Goal: Task Accomplishment & Management: Manage account settings

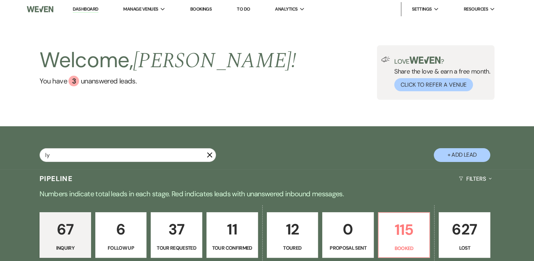
type input "[PERSON_NAME]"
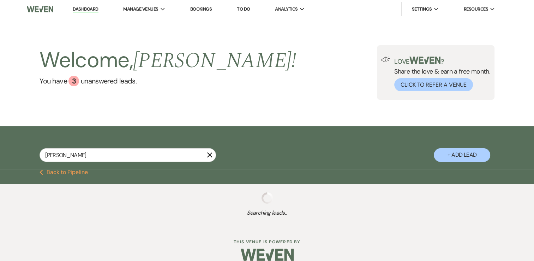
select select "8"
select select "7"
select select "8"
select select "5"
select select "8"
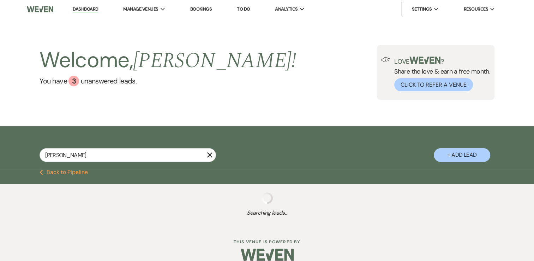
select select "7"
select select "8"
select select "7"
select select "8"
select select "5"
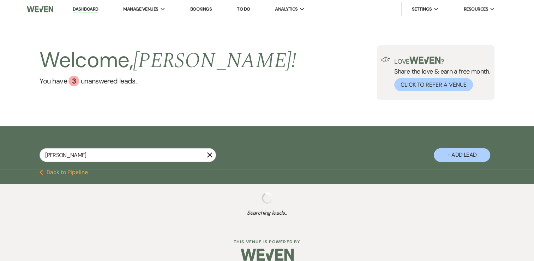
select select "8"
select select "5"
select select "8"
select select "5"
select select "8"
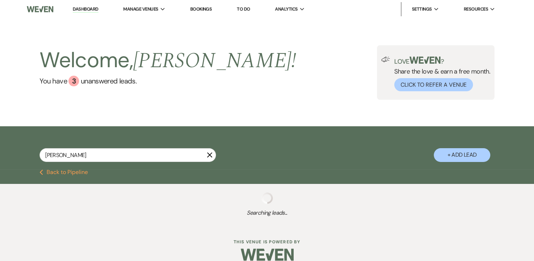
select select "5"
select select "8"
select select "5"
select select "8"
select select "5"
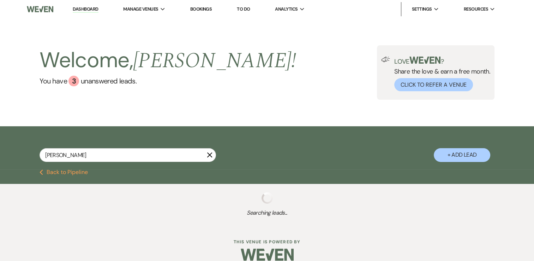
select select "8"
select select "5"
select select "8"
select select "9"
select select "8"
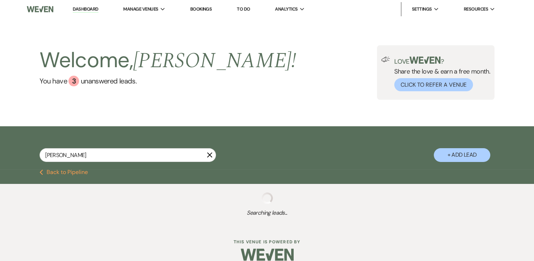
select select "7"
select select "8"
select select "5"
select select "8"
select select "5"
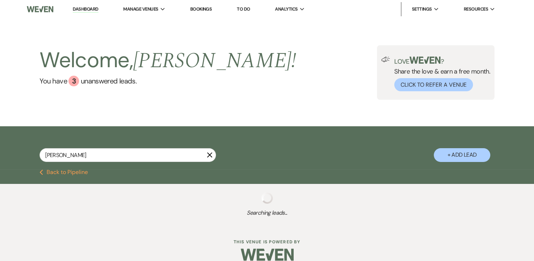
select select "8"
select select "1"
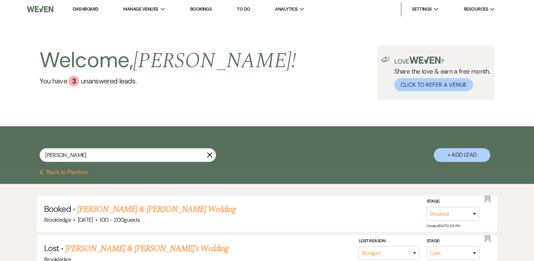
drag, startPoint x: 54, startPoint y: 156, endPoint x: 33, endPoint y: 156, distance: 20.9
click at [33, 156] on div "[PERSON_NAME] X + Add Lead" at bounding box center [267, 149] width 509 height 38
type input "[PERSON_NAME]"
click at [210, 155] on use "button" at bounding box center [209, 154] width 5 height 5
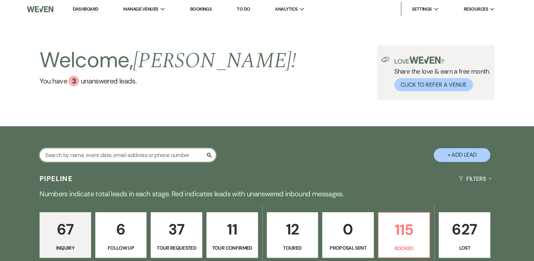
click at [181, 154] on input "text" at bounding box center [128, 155] width 177 height 14
type input "[PERSON_NAME]"
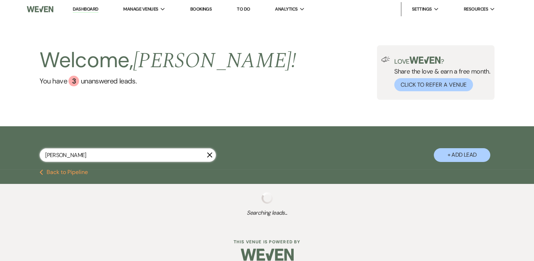
select select "8"
select select "1"
select select "2"
select select "8"
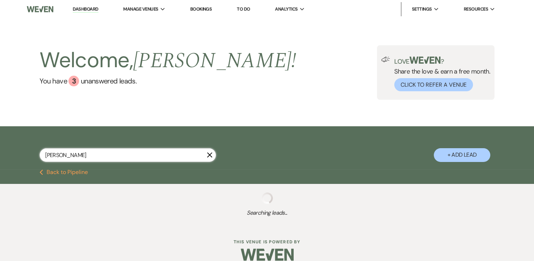
select select "6"
select select "2"
select select "8"
select select "6"
select select "8"
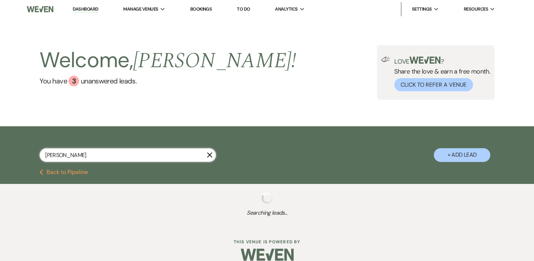
select select "6"
select select "4"
select select "8"
select select "5"
select select "8"
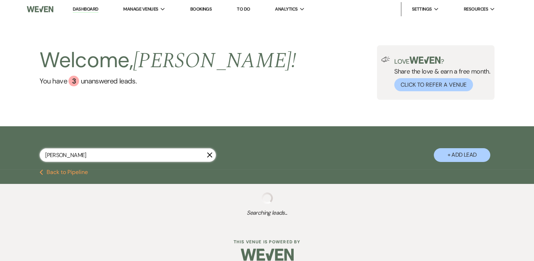
select select "8"
select select "5"
select select "8"
select select "5"
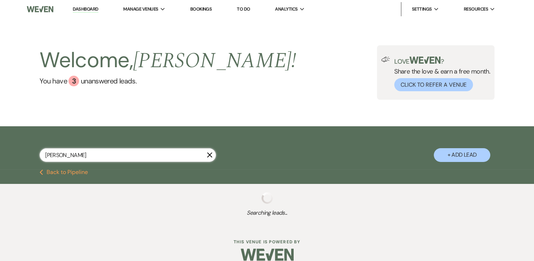
select select "8"
select select "10"
select select "8"
select select "5"
select select "8"
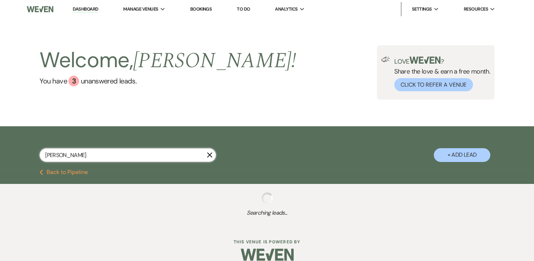
select select "5"
select select "8"
select select "7"
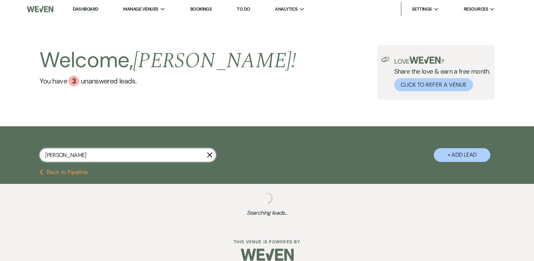
select select "8"
select select "5"
select select "8"
select select "7"
select select "8"
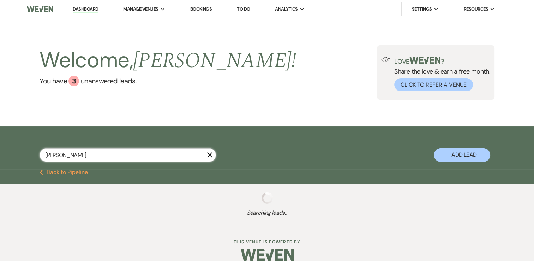
select select "5"
select select "8"
select select "5"
select select "8"
select select "4"
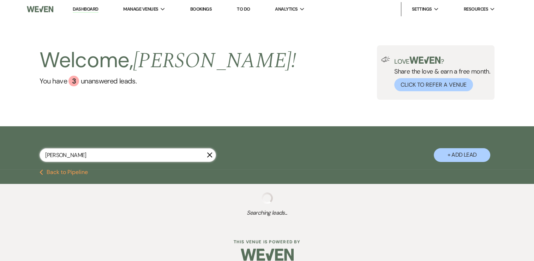
select select "8"
select select "5"
select select "8"
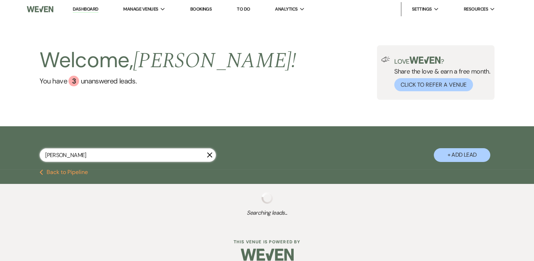
select select "5"
select select "8"
select select "5"
select select "8"
select select "7"
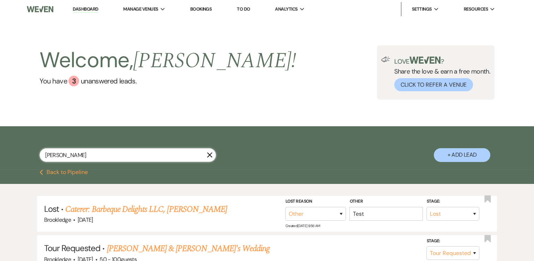
type input "[PERSON_NAME]"
click at [79, 8] on link "Dashboard" at bounding box center [85, 9] width 25 height 7
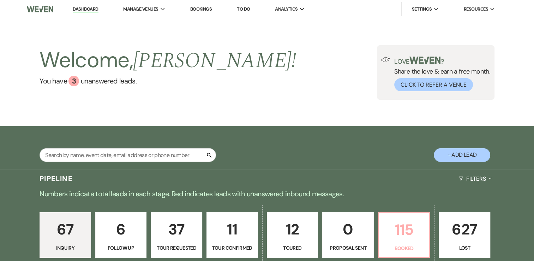
click at [400, 229] on p "115" at bounding box center [404, 230] width 42 height 24
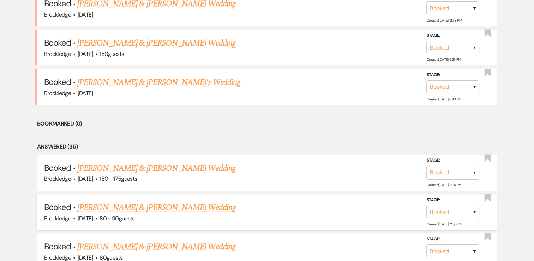
scroll to position [349, 0]
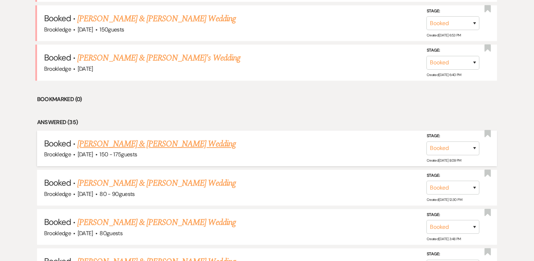
click at [138, 145] on link "[PERSON_NAME] & [PERSON_NAME] Wedding" at bounding box center [156, 143] width 158 height 13
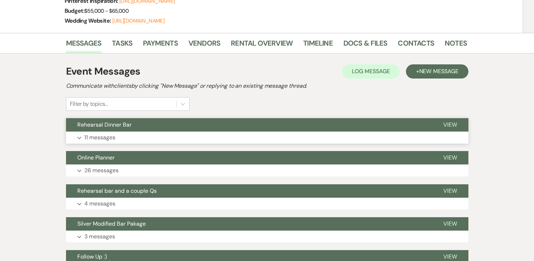
scroll to position [141, 0]
